Goal: Information Seeking & Learning: Learn about a topic

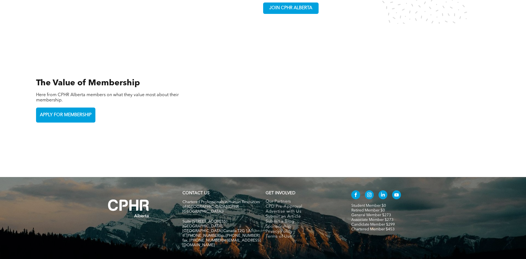
scroll to position [1255, 0]
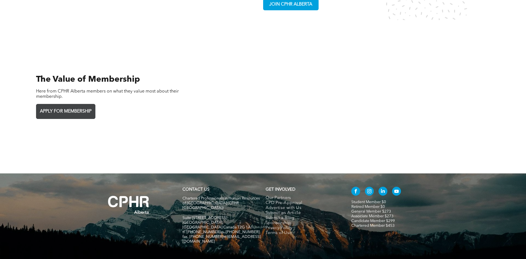
click at [76, 106] on span "APPLY FOR MEMBERSHIP" at bounding box center [65, 111] width 55 height 11
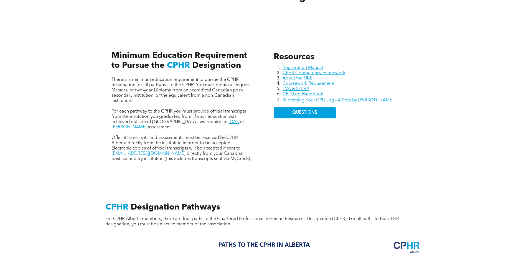
scroll to position [222, 0]
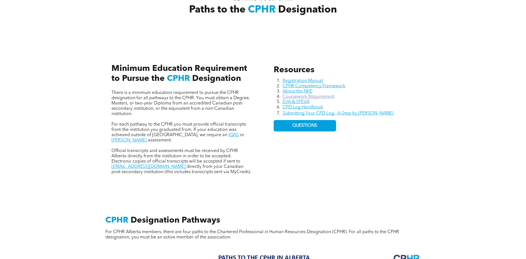
click at [329, 96] on link "Coursework Requirement" at bounding box center [309, 96] width 52 height 4
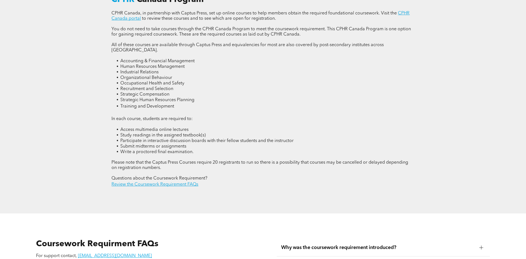
scroll to position [805, 0]
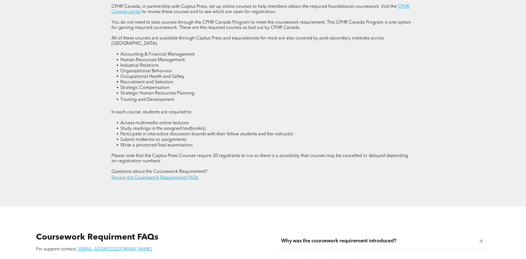
click at [195, 120] on li "Access multimedia online lectures" at bounding box center [267, 123] width 294 height 6
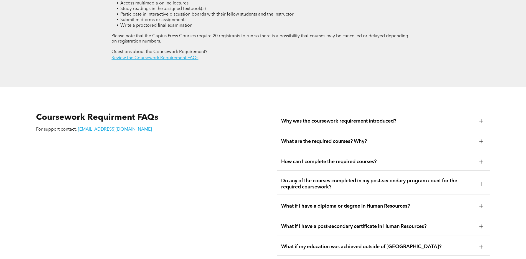
scroll to position [971, 0]
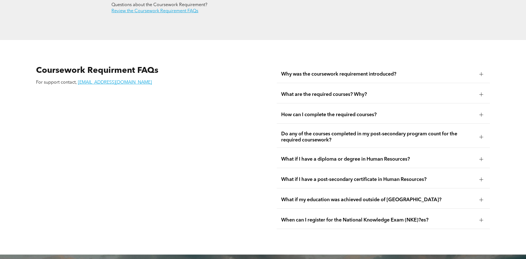
click at [482, 135] on div at bounding box center [482, 137] width 4 height 4
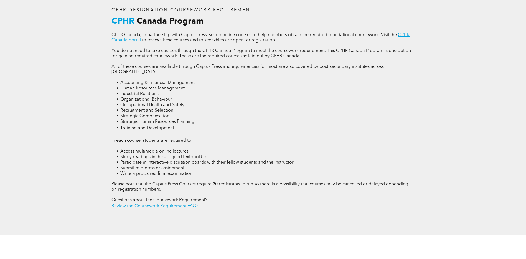
scroll to position [749, 0]
